Goal: Task Accomplishment & Management: Manage account settings

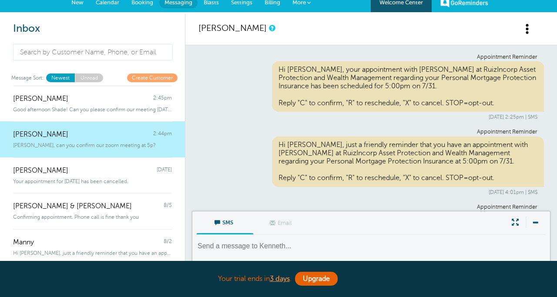
scroll to position [111, 0]
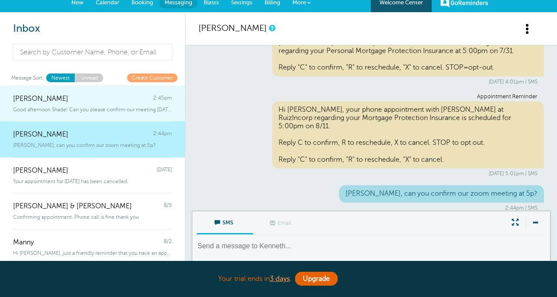
click at [91, 95] on div "Shade Darnell 2:45pm" at bounding box center [92, 94] width 159 height 17
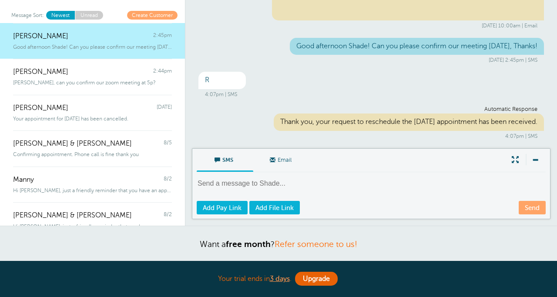
scroll to position [61, 0]
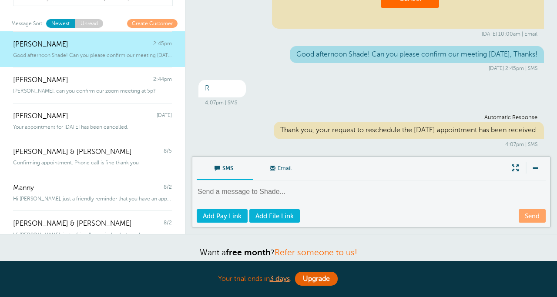
click at [236, 192] on textarea at bounding box center [372, 197] width 351 height 21
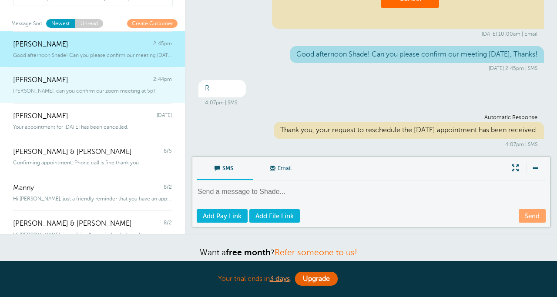
scroll to position [0, 0]
click at [105, 81] on div "Kenneth Redd 2:44pm" at bounding box center [92, 75] width 159 height 17
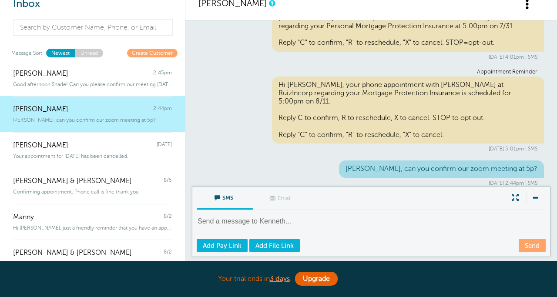
scroll to position [0, 0]
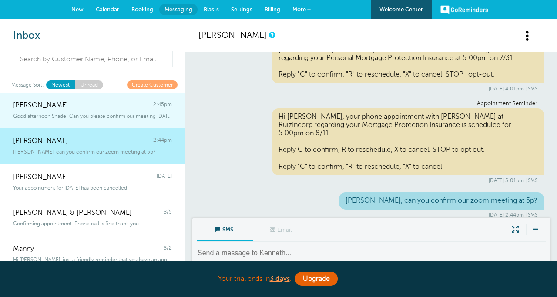
click at [111, 111] on div "Good afternoon Shade! Can you please confirm our meeting tomorrow, Thanks!" at bounding box center [92, 115] width 159 height 10
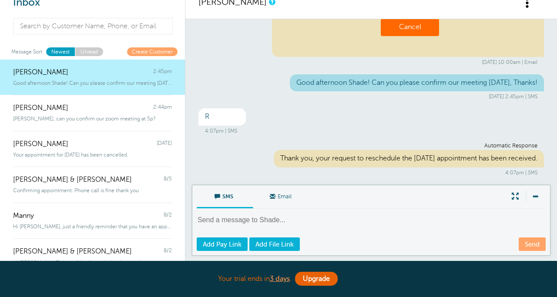
scroll to position [50, 0]
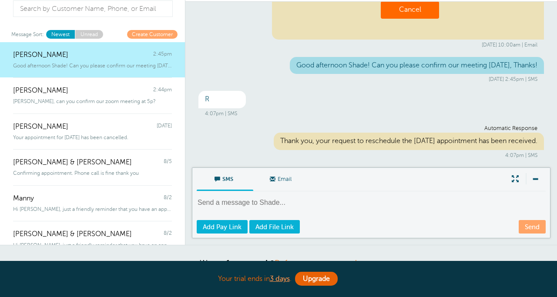
click at [237, 203] on textarea at bounding box center [372, 208] width 351 height 21
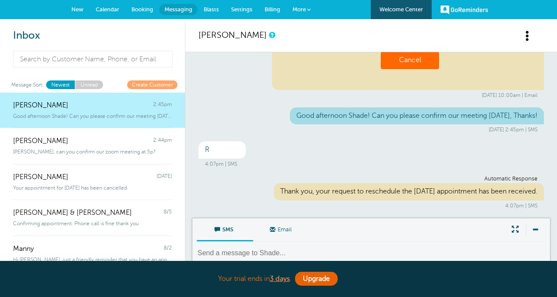
click at [245, 10] on span "Settings" at bounding box center [241, 9] width 21 height 7
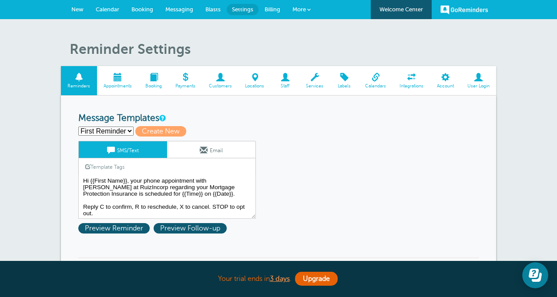
click at [147, 11] on span "Booking" at bounding box center [142, 9] width 22 height 7
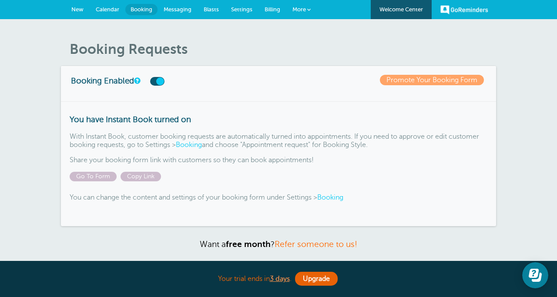
click at [339, 196] on link "Booking" at bounding box center [330, 198] width 26 height 8
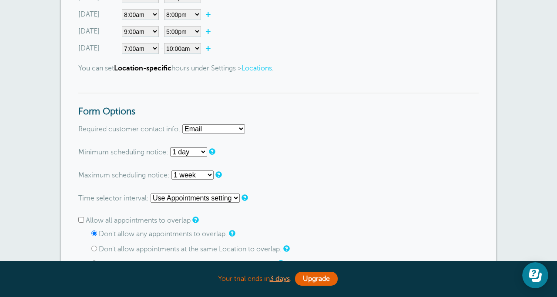
scroll to position [456, 0]
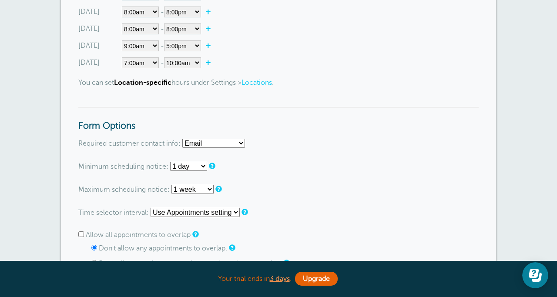
click at [232, 144] on select "Email Phone Email or Phone Email and Phone" at bounding box center [213, 143] width 63 height 9
select select "both"
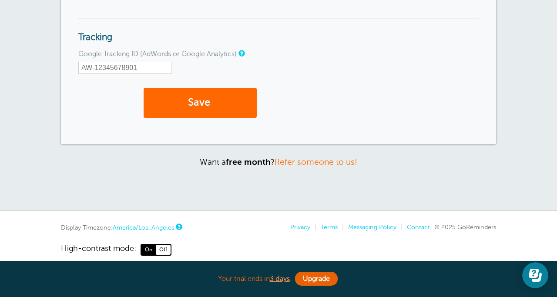
scroll to position [1117, 0]
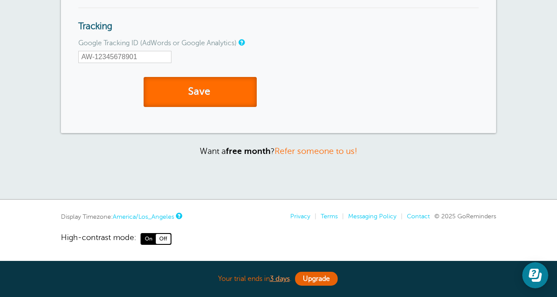
click at [221, 80] on button "Save" at bounding box center [200, 92] width 113 height 30
